Goal: Task Accomplishment & Management: Manage account settings

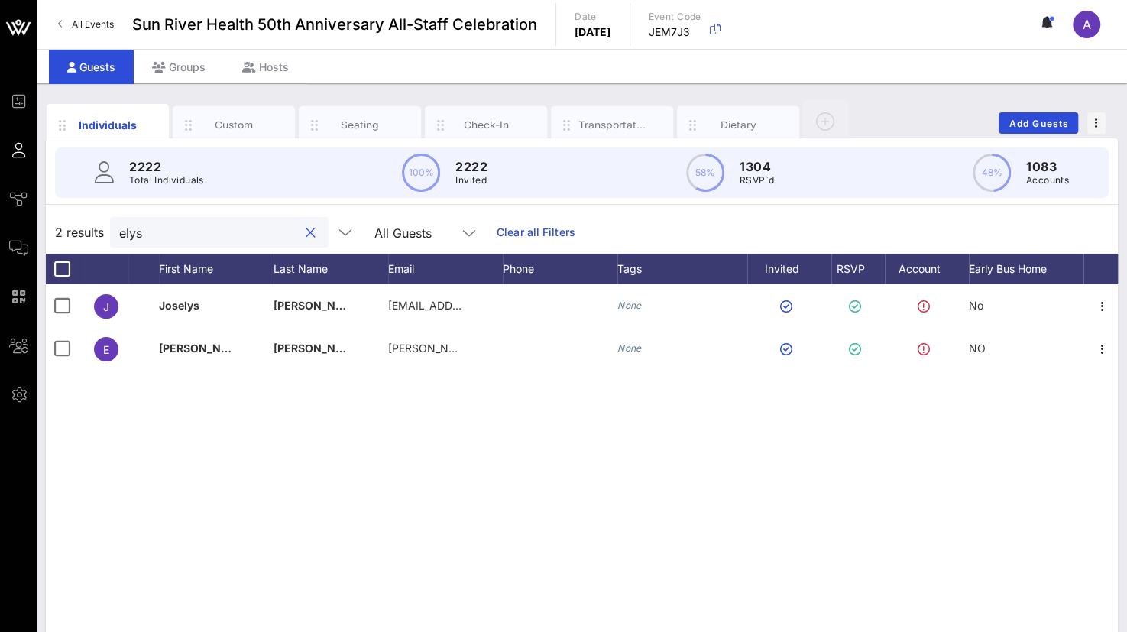
drag, startPoint x: 131, startPoint y: 227, endPoint x: 87, endPoint y: 225, distance: 43.6
click at [87, 225] on div "2 results elys All Guests Clear all Filters" at bounding box center [582, 232] width 1072 height 43
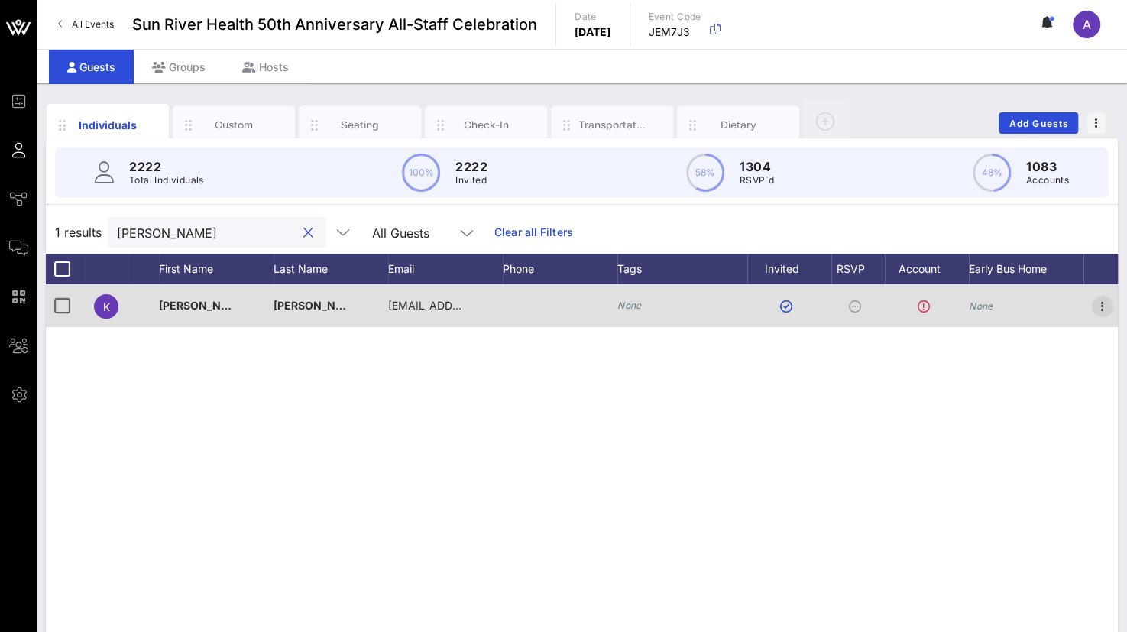
type input "[PERSON_NAME]"
click at [1106, 305] on icon "button" at bounding box center [1102, 306] width 18 height 18
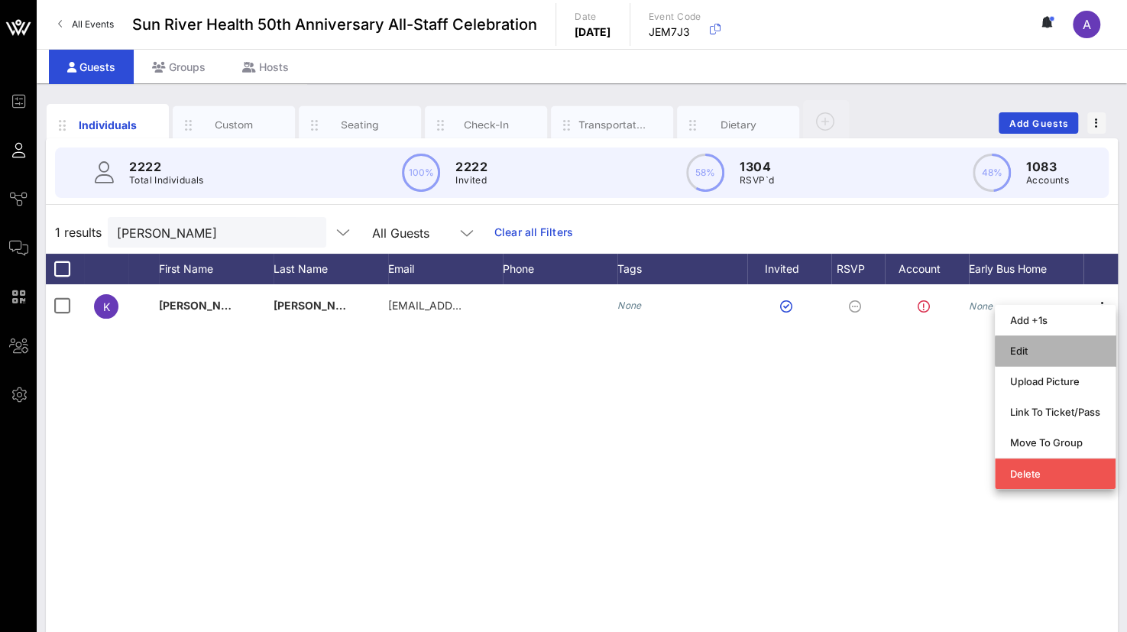
click at [1005, 348] on div "Edit" at bounding box center [1055, 350] width 121 height 31
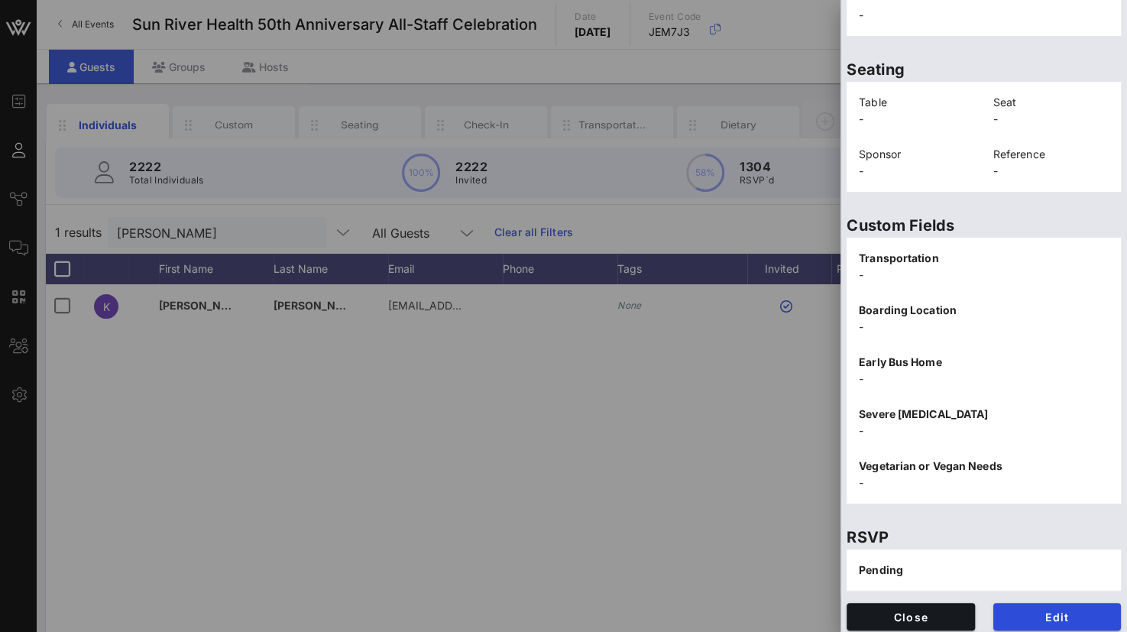
scroll to position [314, 0]
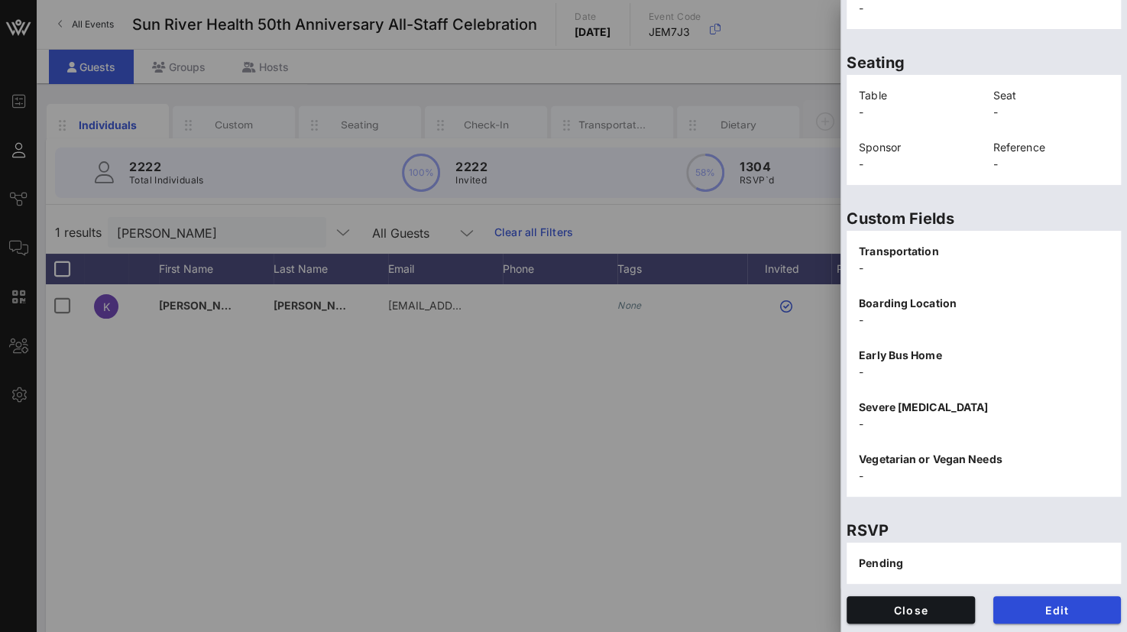
click at [1024, 626] on div "Edit" at bounding box center [1057, 610] width 147 height 46
click at [1031, 604] on span "Edit" at bounding box center [1057, 610] width 104 height 13
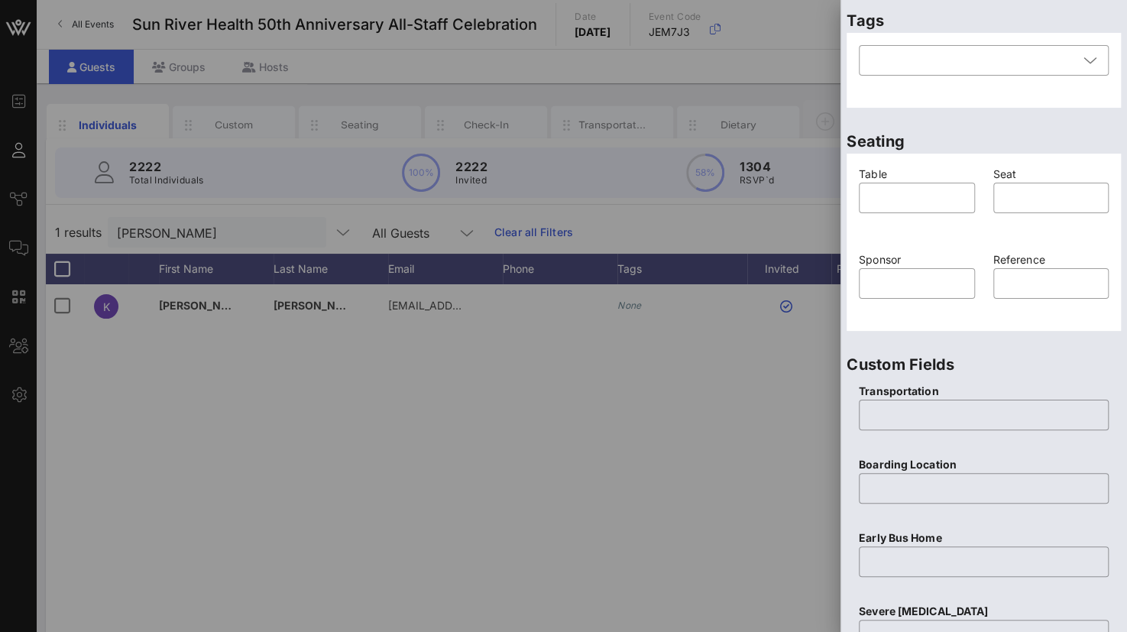
scroll to position [382, 0]
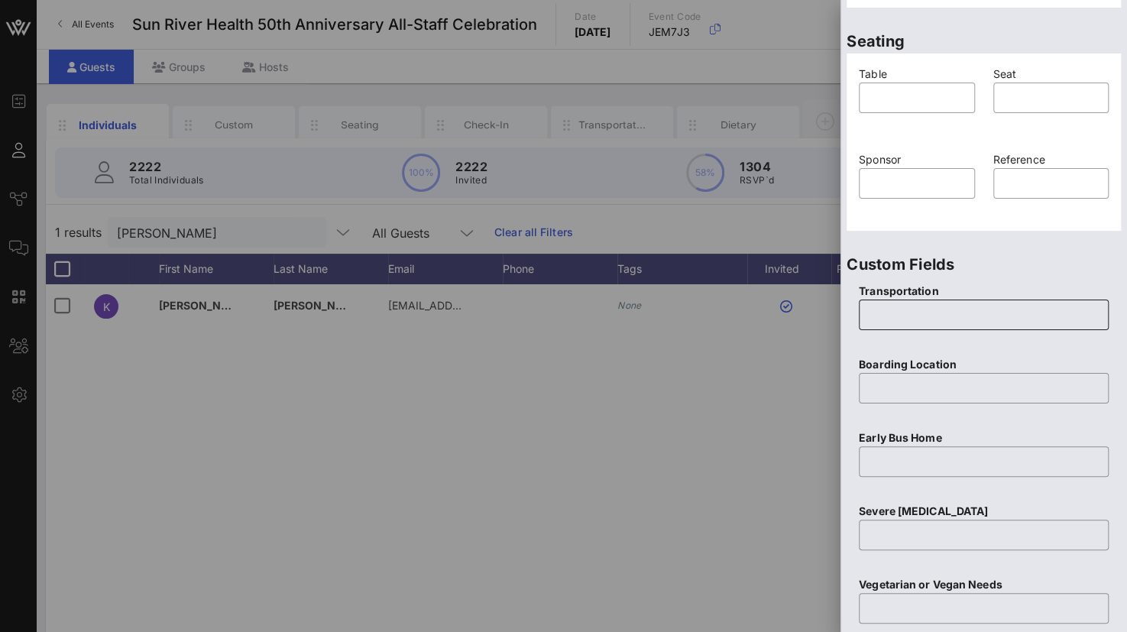
click at [902, 315] on input "text" at bounding box center [983, 315] width 231 height 24
type input "None"
click at [905, 390] on input "text" at bounding box center [983, 388] width 231 height 24
type input "N/A"
click at [901, 463] on input "text" at bounding box center [983, 461] width 231 height 24
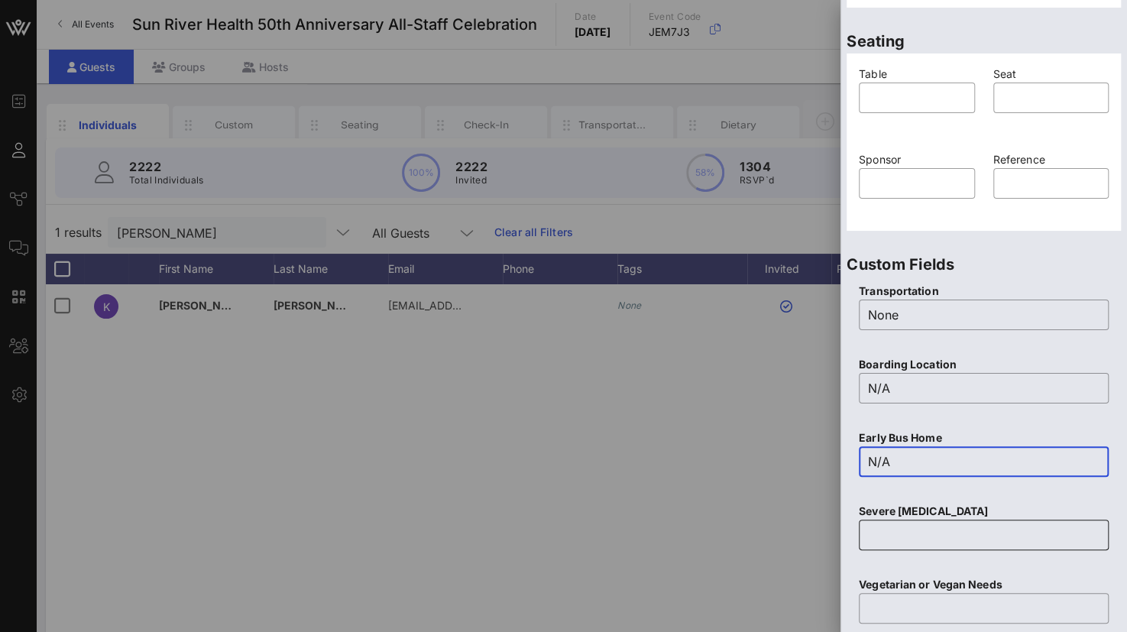
type input "N/A"
click at [935, 540] on input "text" at bounding box center [983, 535] width 231 height 24
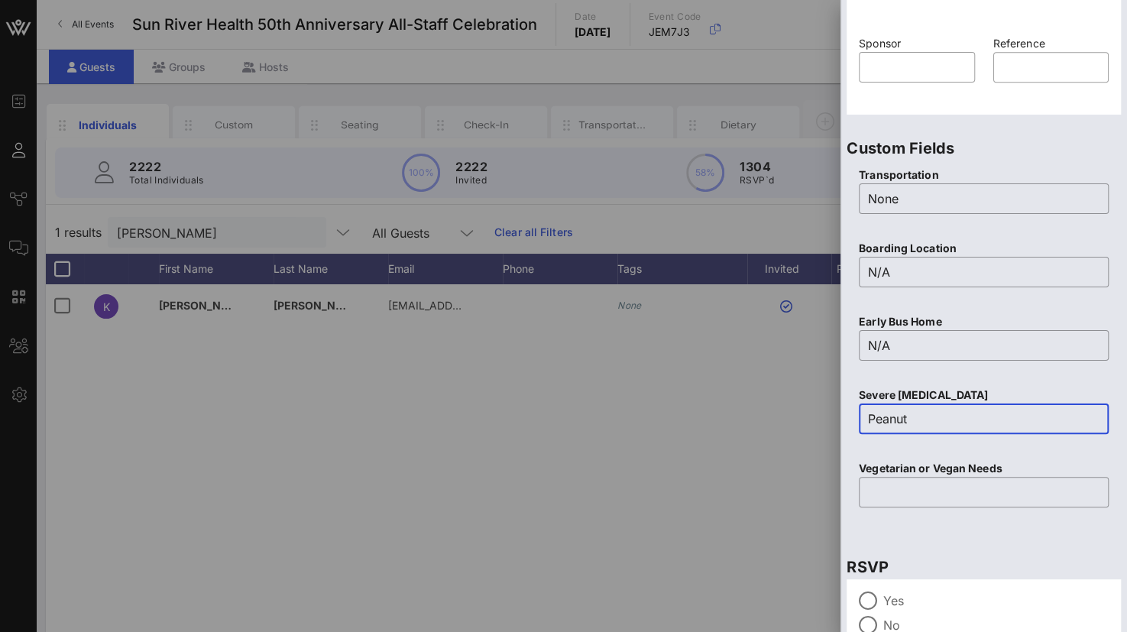
scroll to position [602, 0]
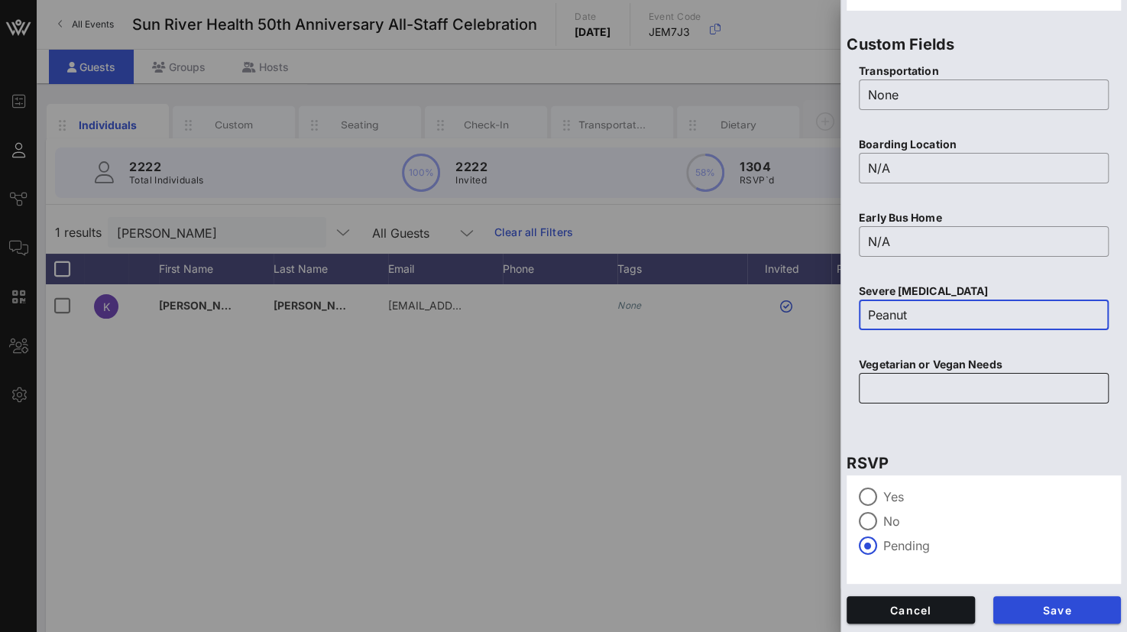
type input "Peanut"
click at [893, 386] on input "text" at bounding box center [983, 388] width 231 height 24
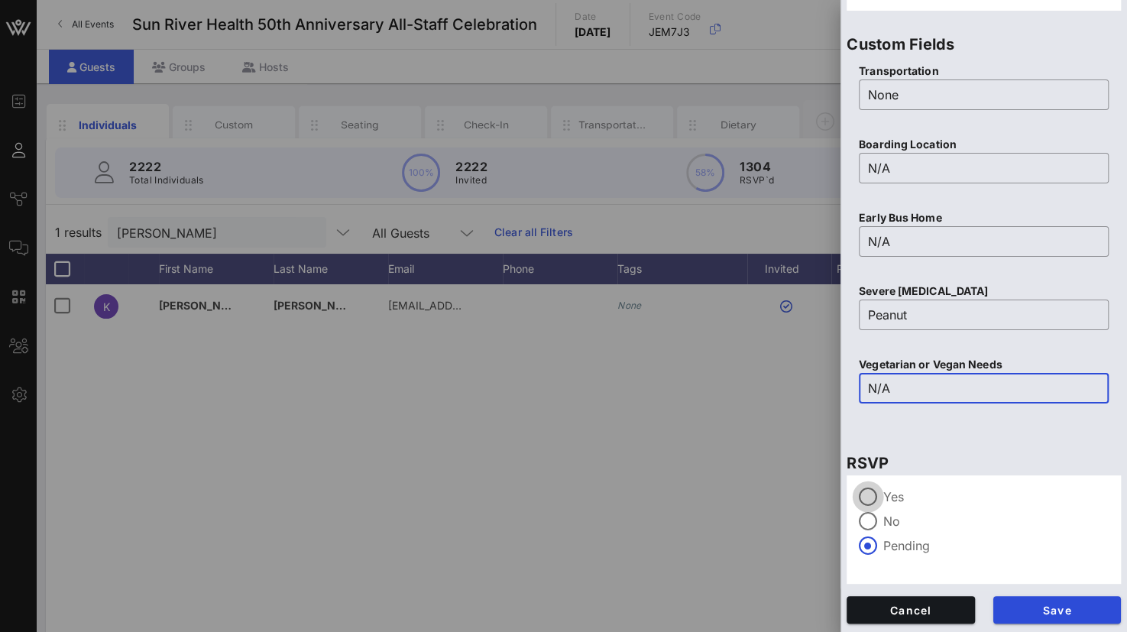
type input "N/A"
click at [875, 496] on div at bounding box center [868, 497] width 26 height 26
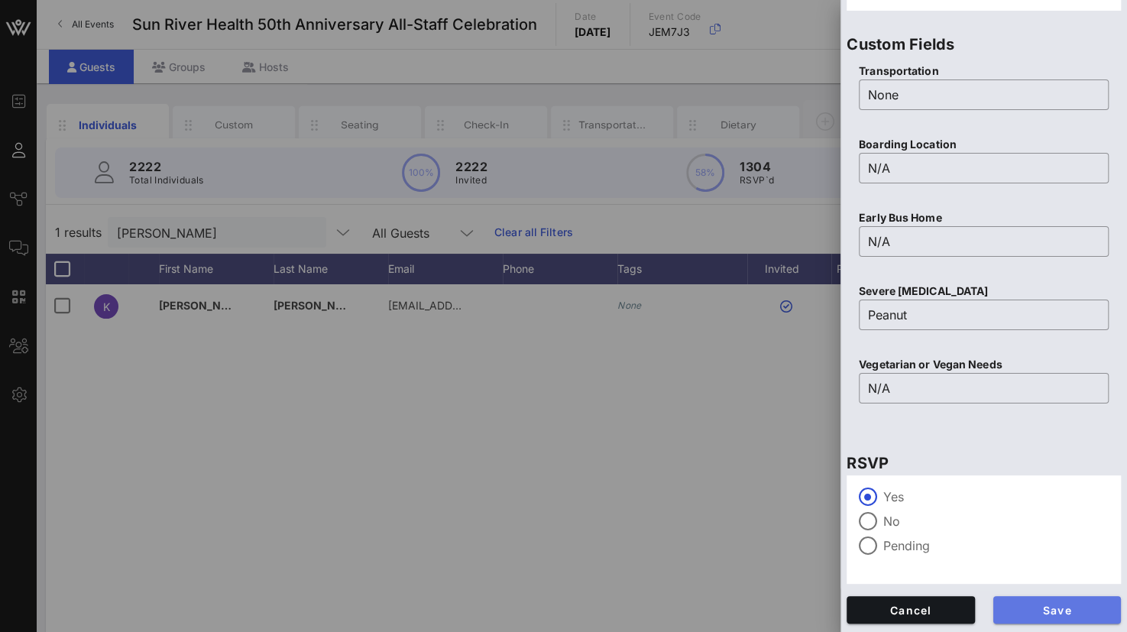
click at [1021, 605] on span "Save" at bounding box center [1057, 610] width 104 height 13
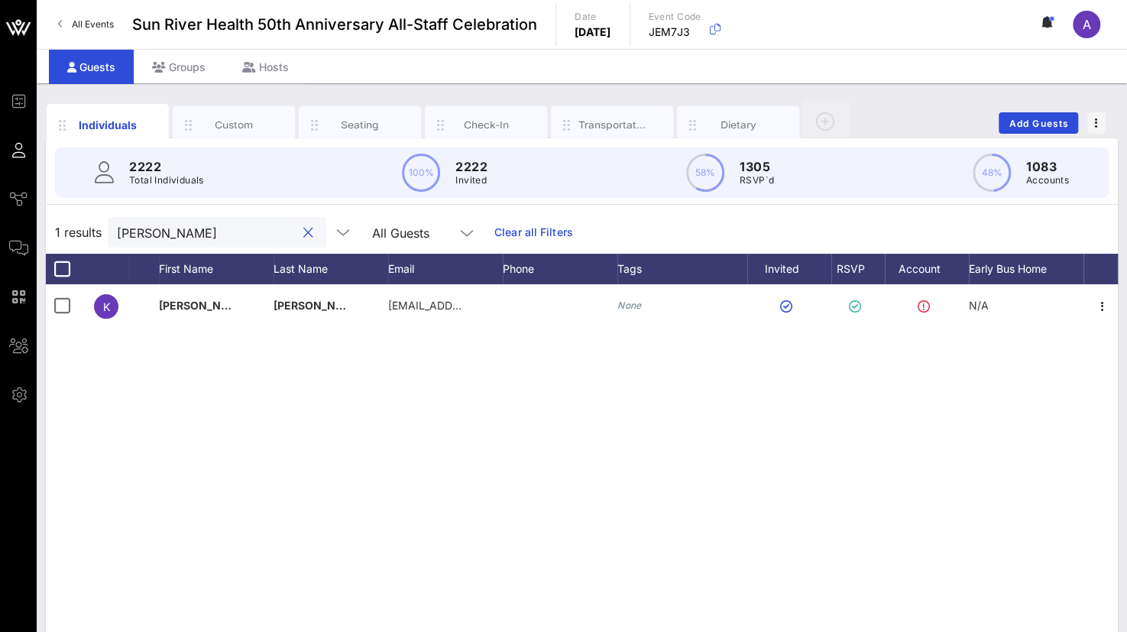
drag, startPoint x: 189, startPoint y: 236, endPoint x: -3, endPoint y: 238, distance: 191.8
click at [0, 238] on html "Event Builder Guests Journeys Comms QR Scanner Team Settings Sun River Health 5…" at bounding box center [563, 316] width 1127 height 632
type input "[PERSON_NAME]"
click at [1032, 115] on button "Add Guests" at bounding box center [1037, 122] width 79 height 21
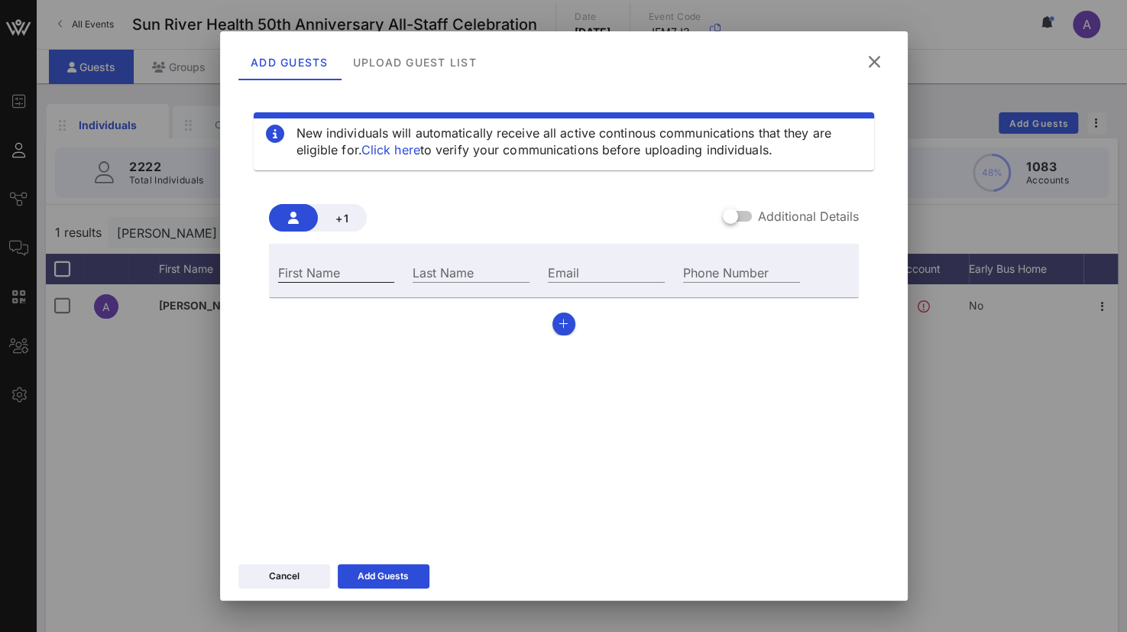
click at [321, 271] on div "First Name" at bounding box center [336, 272] width 117 height 20
type input "[PERSON_NAME]"
drag, startPoint x: 562, startPoint y: 282, endPoint x: 568, endPoint y: 273, distance: 11.5
click at [562, 282] on input "Email" at bounding box center [606, 272] width 117 height 20
paste input "[EMAIL_ADDRESS][DOMAIN_NAME]"
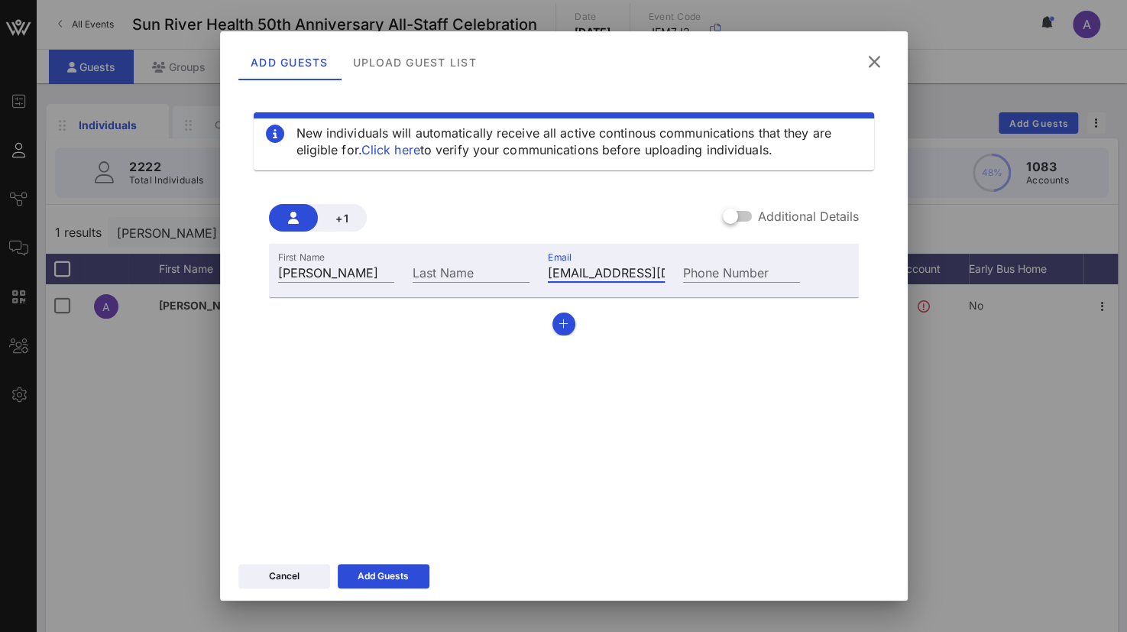
scroll to position [0, 17]
type input "[EMAIL_ADDRESS][DOMAIN_NAME]"
click at [420, 270] on div "Last Name" at bounding box center [471, 272] width 117 height 20
type input "[PERSON_NAME]"
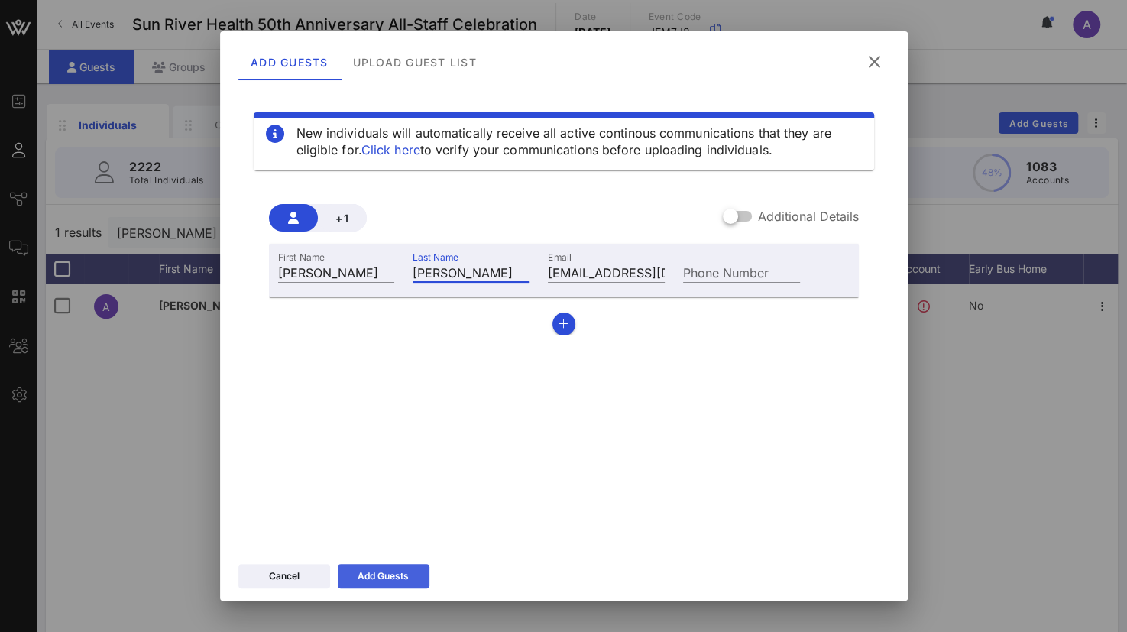
click at [399, 568] on div "Add Guests" at bounding box center [383, 575] width 51 height 15
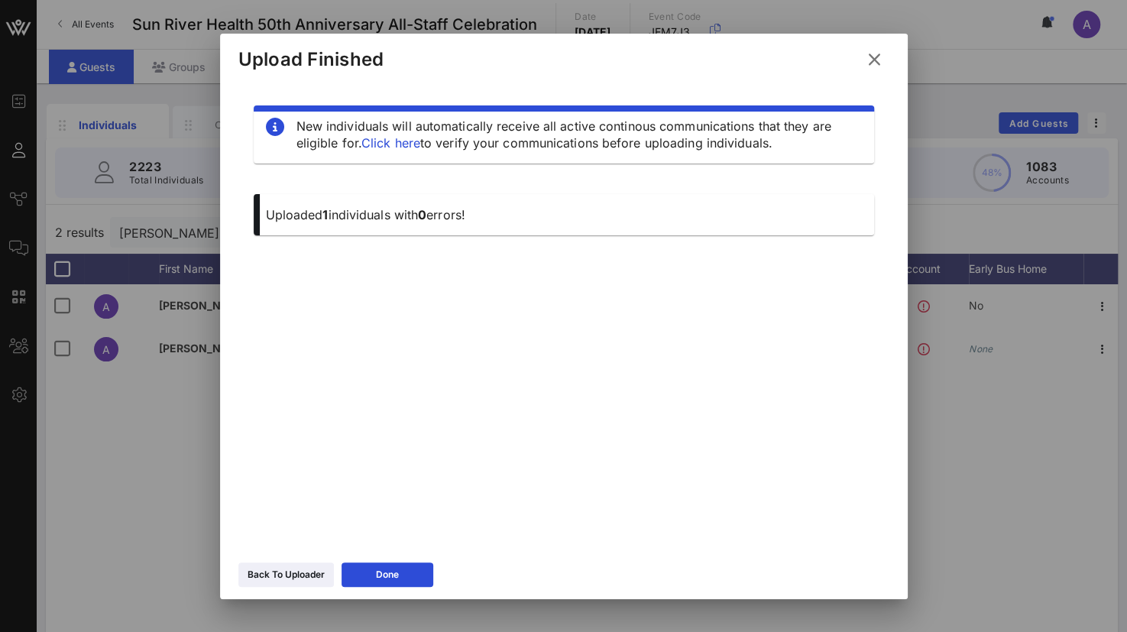
click at [871, 57] on icon at bounding box center [874, 59] width 26 height 27
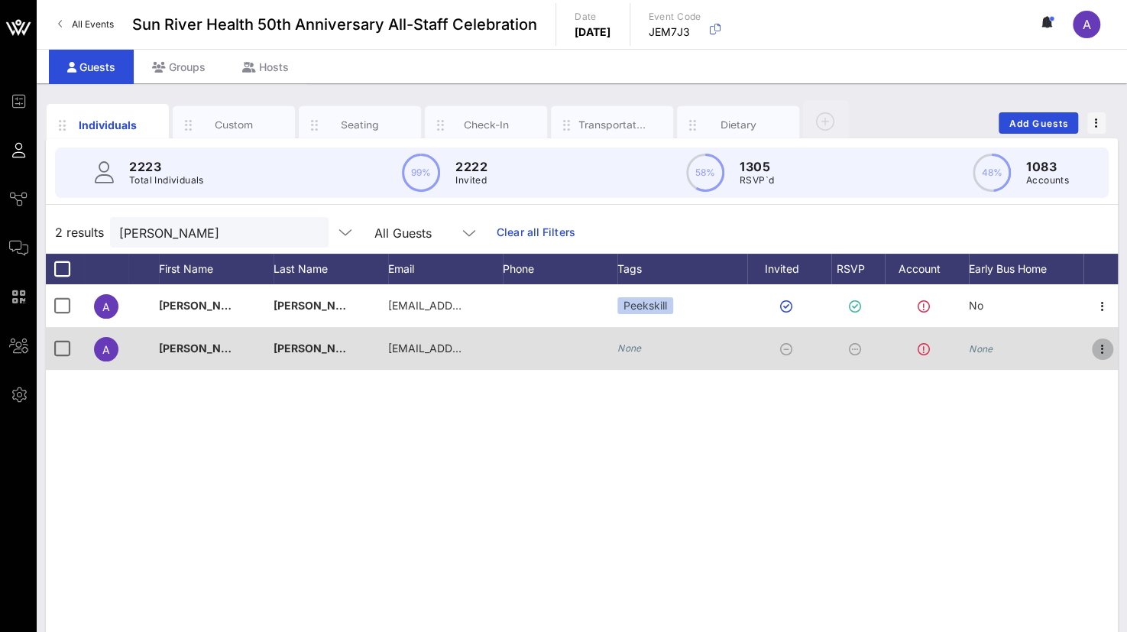
click at [1102, 343] on icon "button" at bounding box center [1102, 349] width 18 height 18
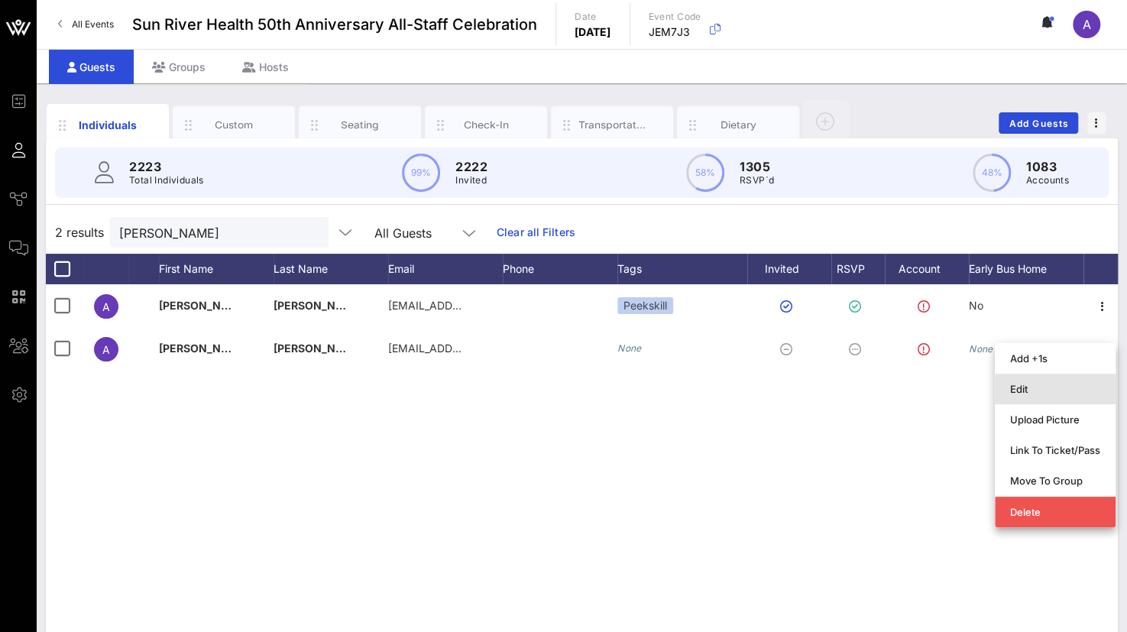
click at [1040, 389] on div "Edit" at bounding box center [1055, 389] width 90 height 12
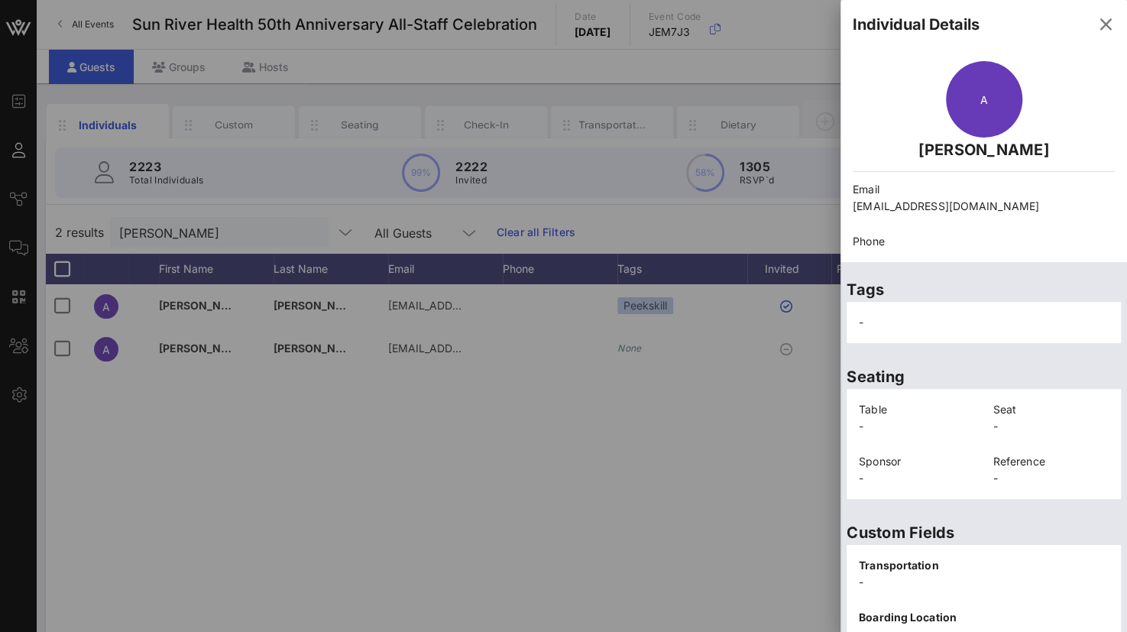
scroll to position [314, 0]
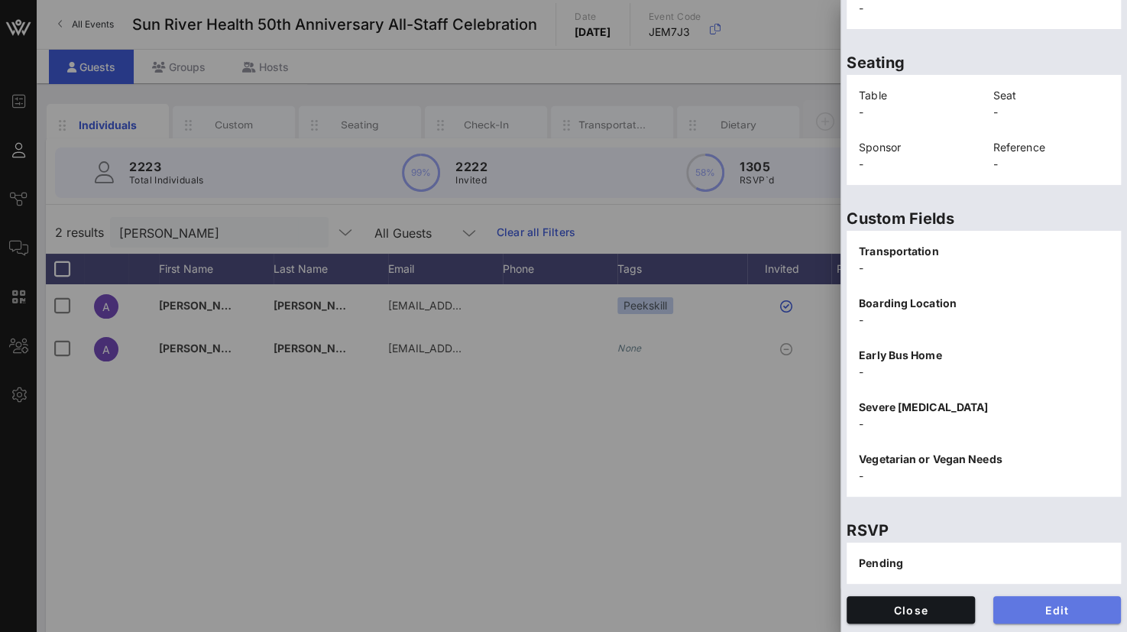
click at [1056, 607] on span "Edit" at bounding box center [1057, 610] width 104 height 13
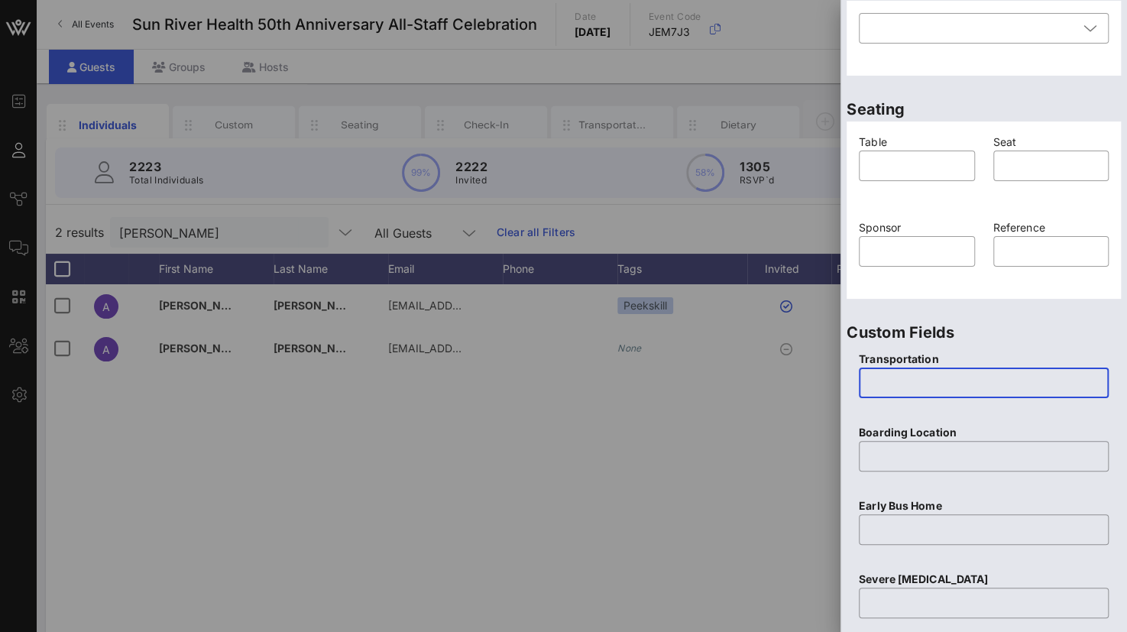
click at [895, 381] on input "text" at bounding box center [983, 383] width 231 height 24
type input "None"
click at [892, 453] on input "text" at bounding box center [983, 456] width 231 height 24
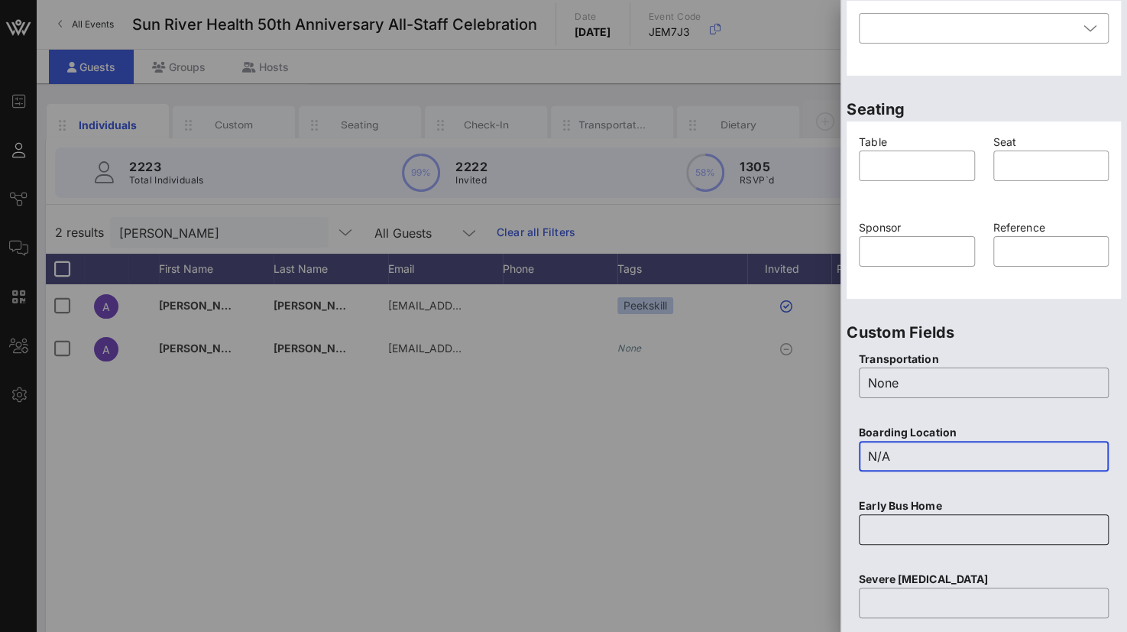
type input "N/A"
click at [888, 524] on input "text" at bounding box center [983, 529] width 231 height 24
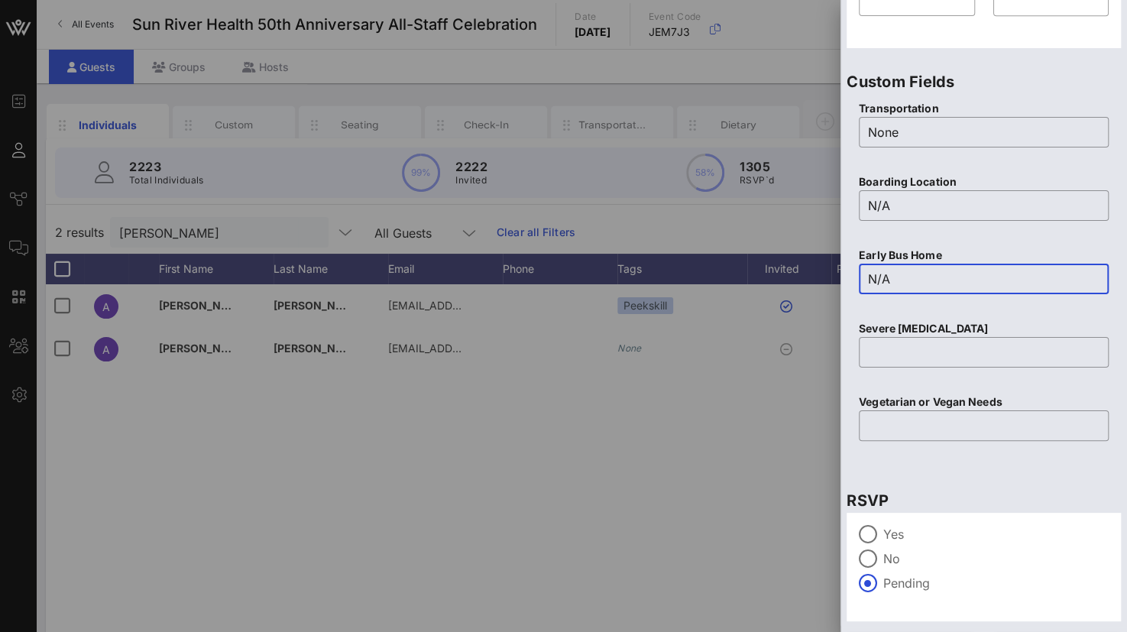
scroll to position [602, 0]
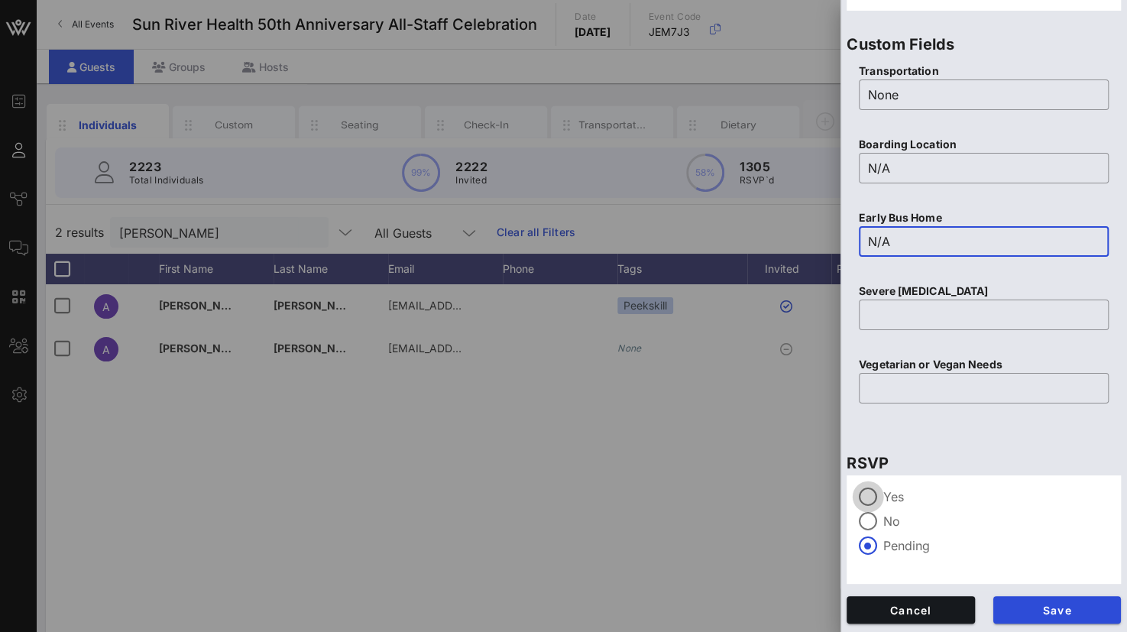
type input "N/A"
click at [879, 490] on div at bounding box center [868, 497] width 26 height 26
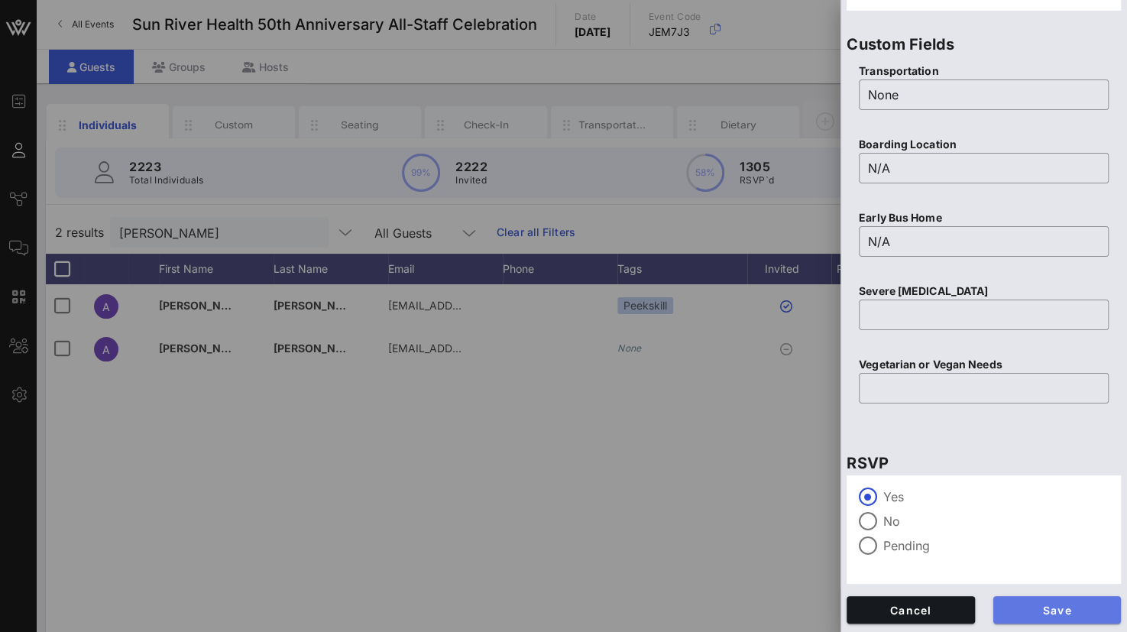
click at [1056, 612] on span "Save" at bounding box center [1057, 610] width 104 height 13
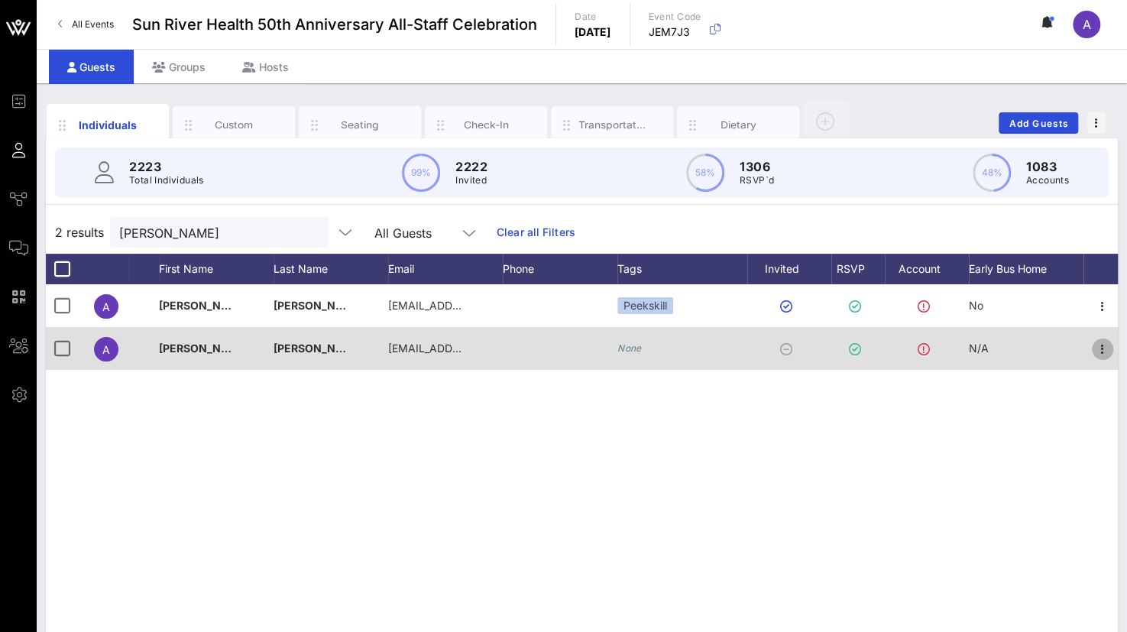
click at [1100, 344] on icon "button" at bounding box center [1102, 349] width 18 height 18
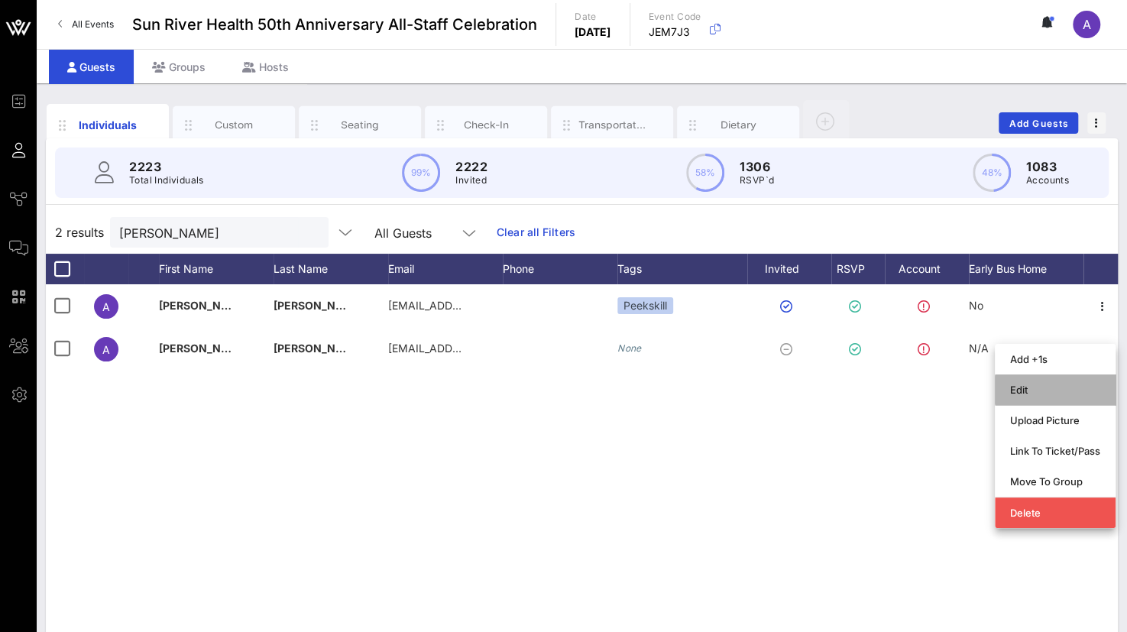
click at [1024, 386] on div "Edit" at bounding box center [1055, 390] width 90 height 12
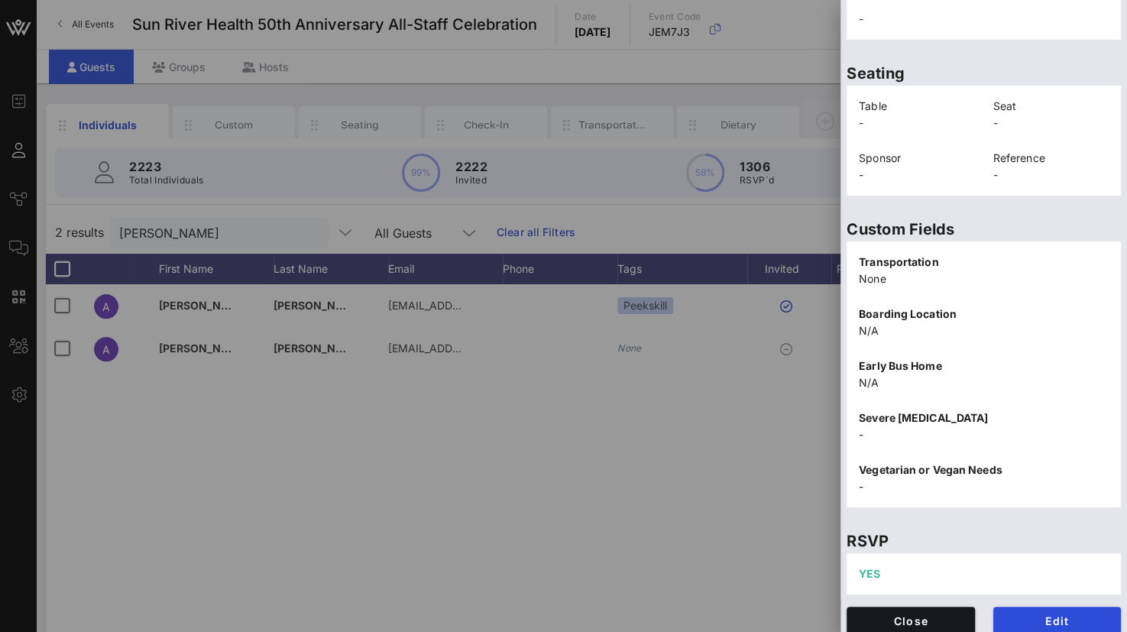
scroll to position [314, 0]
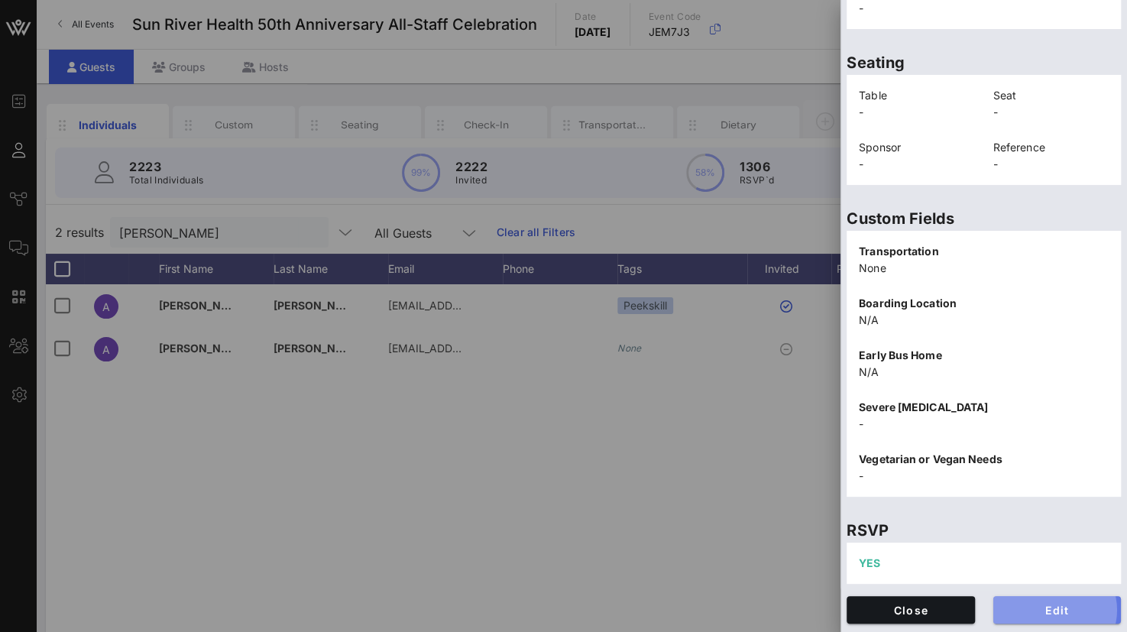
click at [1033, 608] on span "Edit" at bounding box center [1057, 610] width 104 height 13
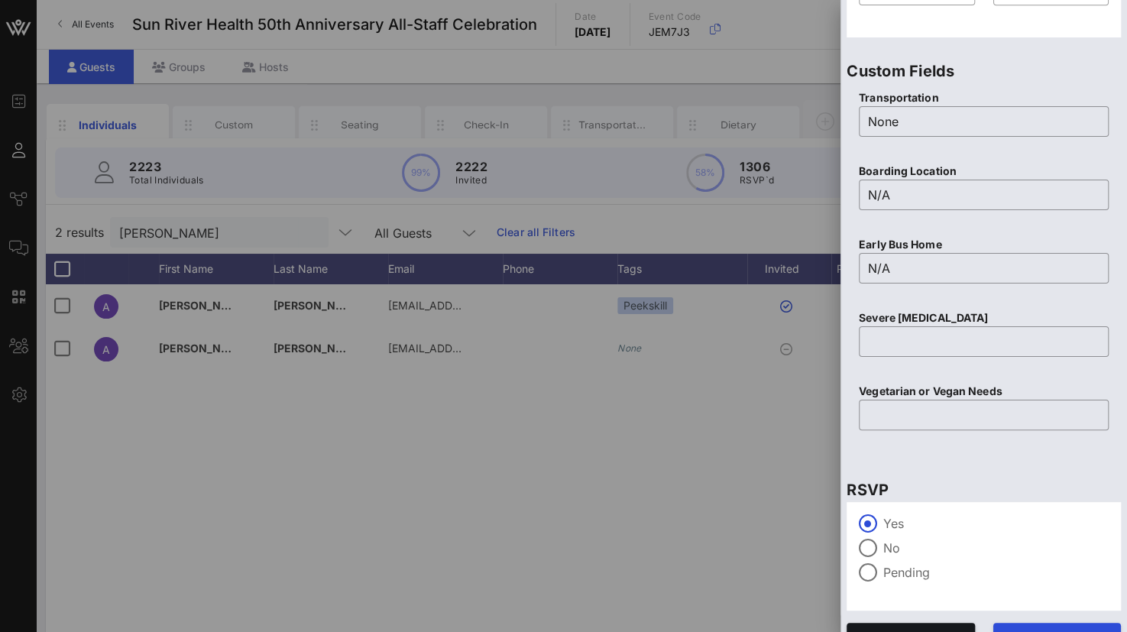
scroll to position [602, 0]
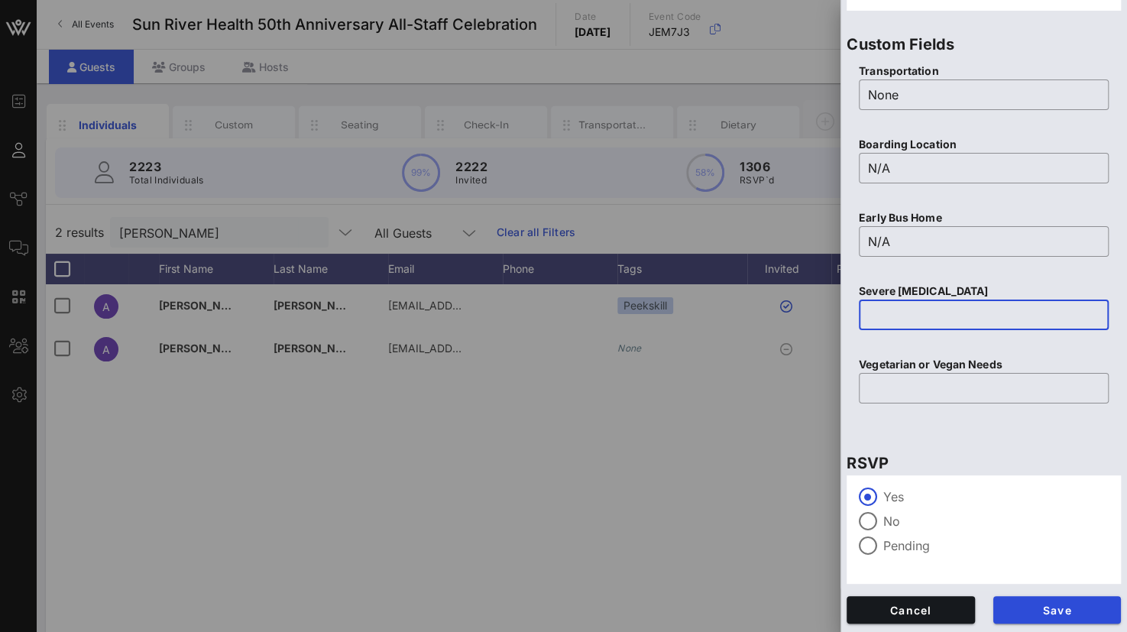
click at [892, 316] on input "text" at bounding box center [983, 315] width 231 height 24
type input "None"
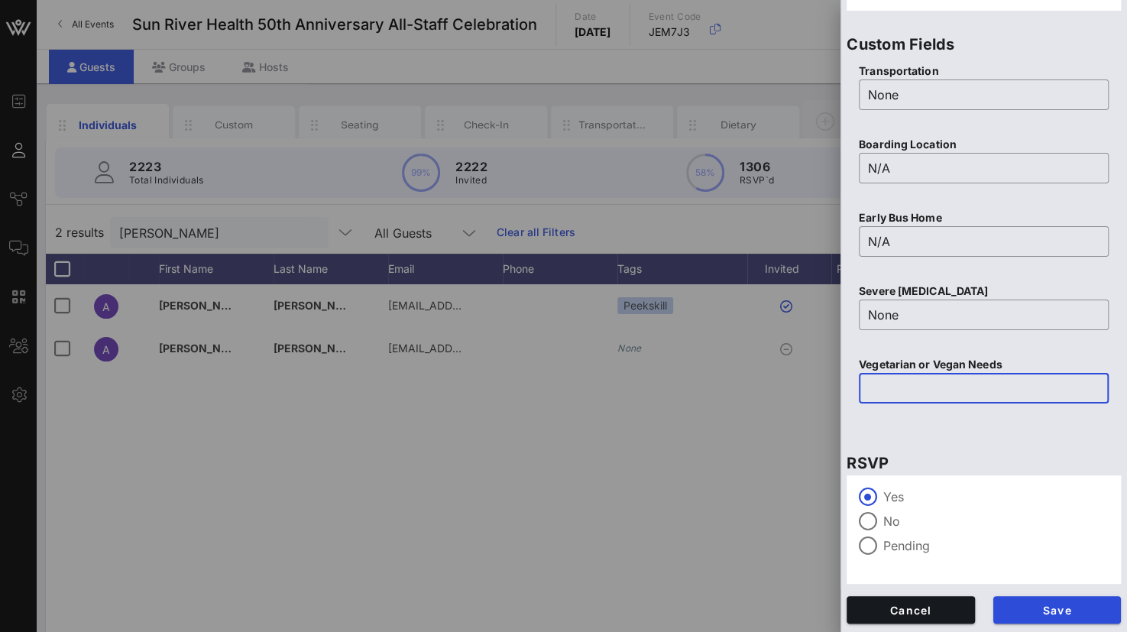
click at [881, 391] on input "text" at bounding box center [983, 388] width 231 height 24
type input "N/A"
click at [1036, 607] on span "Save" at bounding box center [1057, 610] width 104 height 13
